Goal: Task Accomplishment & Management: Use online tool/utility

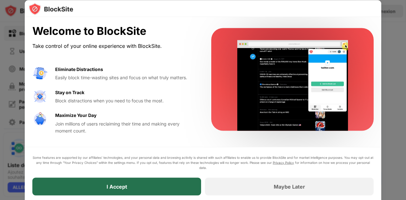
click at [156, 183] on div "I Accept" at bounding box center [116, 187] width 169 height 18
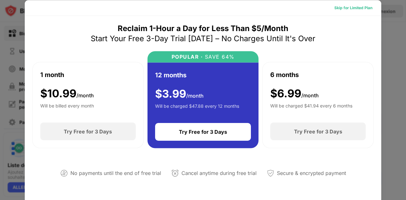
click at [356, 9] on div "Skip for Limited Plan" at bounding box center [353, 7] width 38 height 6
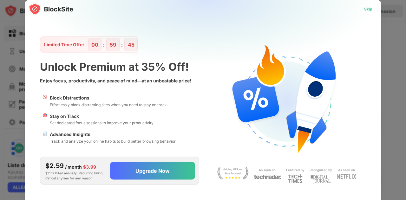
click at [367, 5] on div "Skip" at bounding box center [368, 9] width 18 height 10
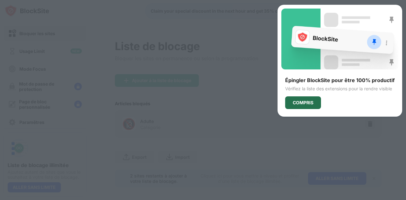
click at [298, 100] on div "COMPRIS" at bounding box center [303, 102] width 21 height 5
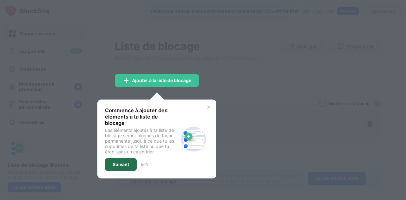
click at [129, 162] on div "Suivant" at bounding box center [121, 164] width 16 height 5
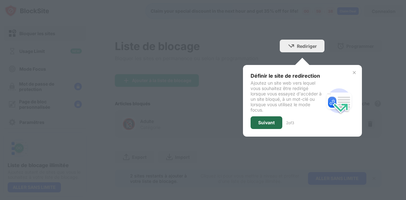
click at [261, 121] on div "Suivant" at bounding box center [266, 122] width 16 height 5
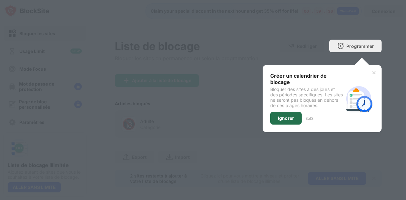
click at [278, 119] on div "Ignorer" at bounding box center [286, 118] width 16 height 5
